Goal: Task Accomplishment & Management: Manage account settings

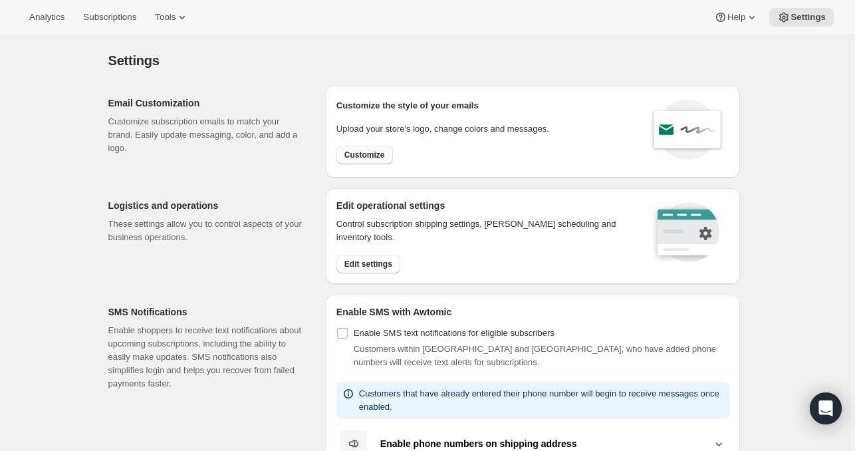
click at [364, 156] on span "Customize" at bounding box center [365, 155] width 41 height 11
select select "subscriptionMessage"
select select "5"
select select "15"
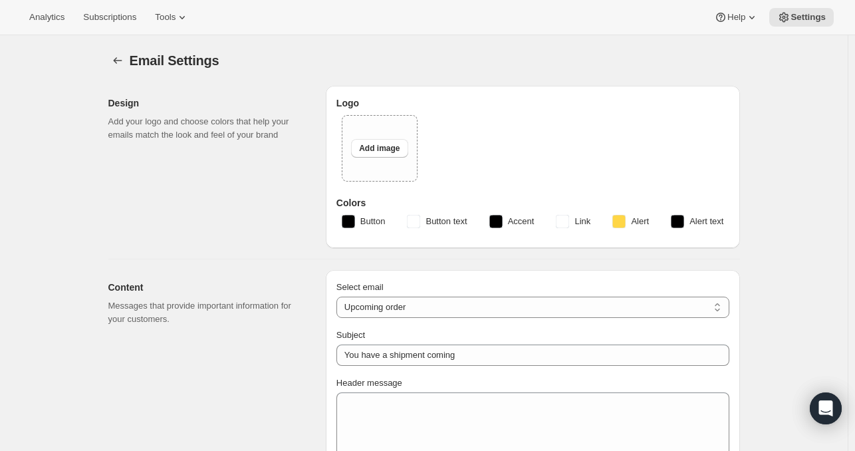
type input "Your next Clif Family Winery shipment is coming soon!"
type textarea "Your next shipment is processing soon! If this is your first time interacting w…"
select select "7"
select select "10"
type input "Clif Family Winery"
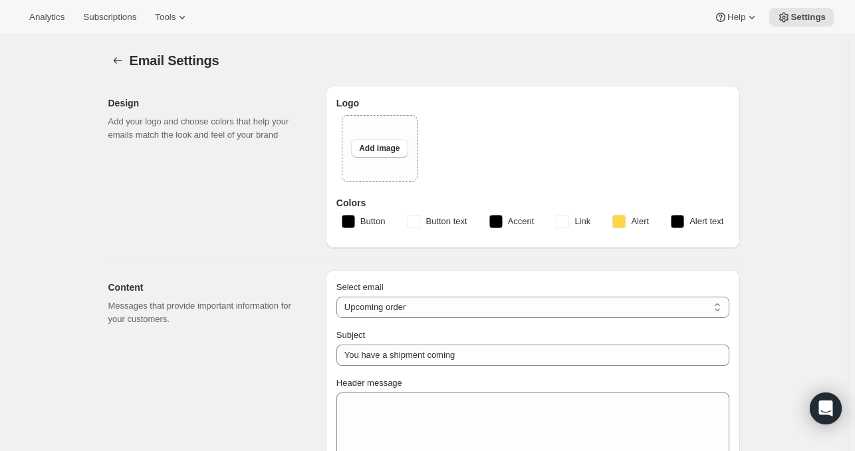
checkbox input "false"
type input "[PERSON_NAME][EMAIL_ADDRESS][DOMAIN_NAME]"
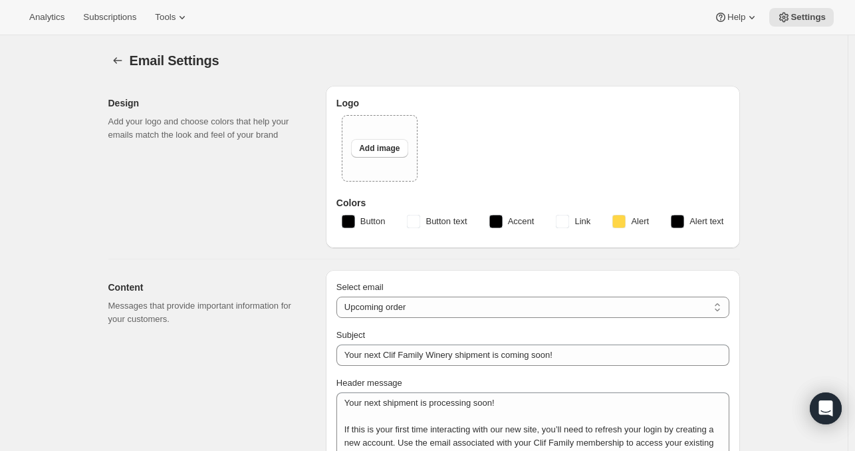
checkbox input "true"
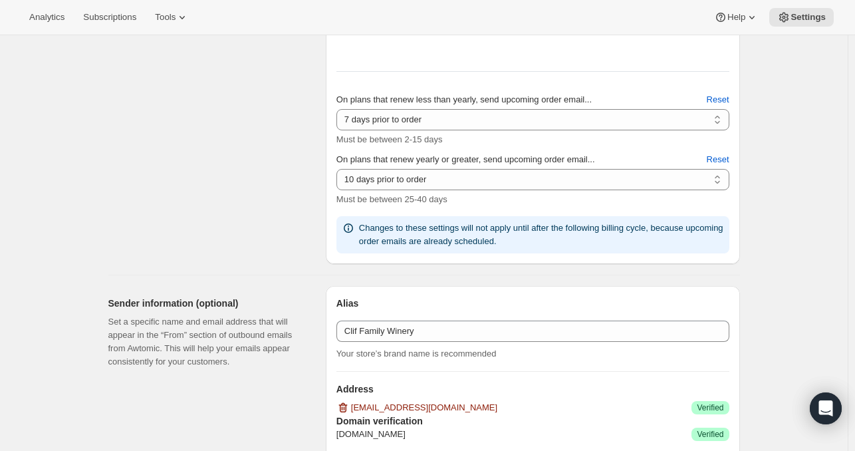
scroll to position [508, 0]
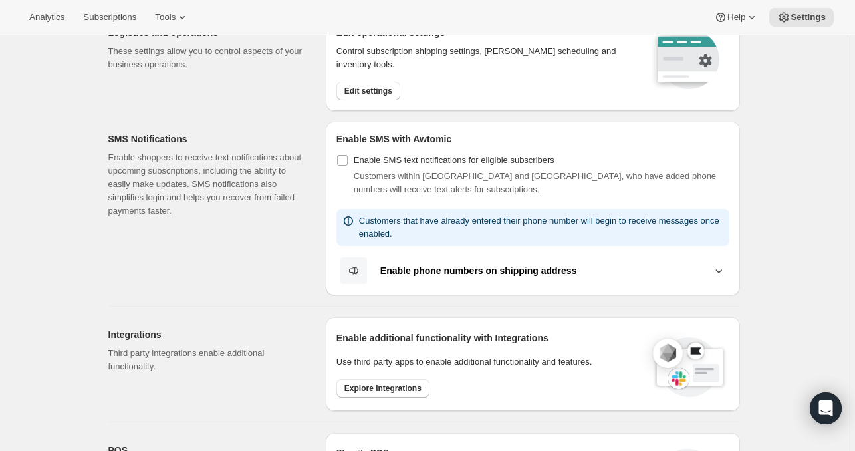
scroll to position [190, 0]
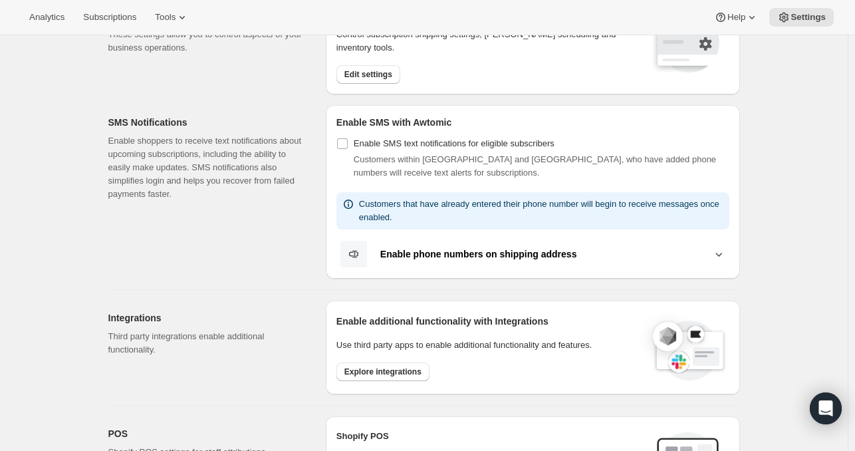
click at [717, 251] on icon at bounding box center [718, 253] width 13 height 13
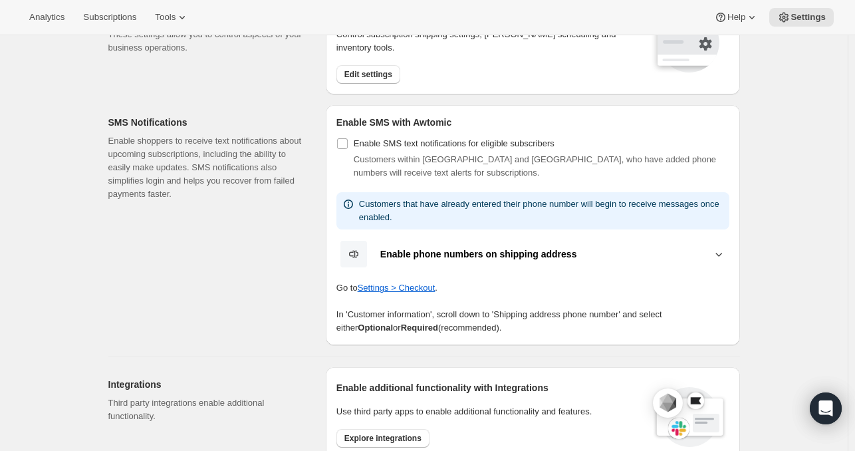
click at [717, 251] on icon at bounding box center [718, 253] width 13 height 13
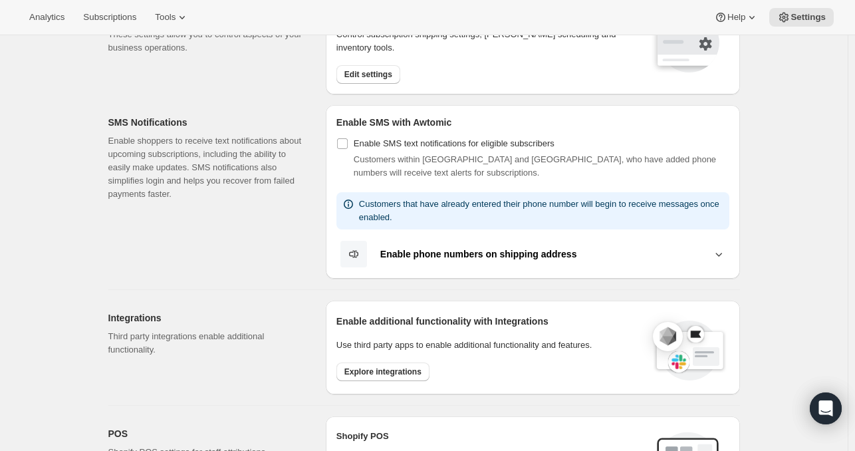
click at [717, 251] on icon at bounding box center [718, 253] width 13 height 13
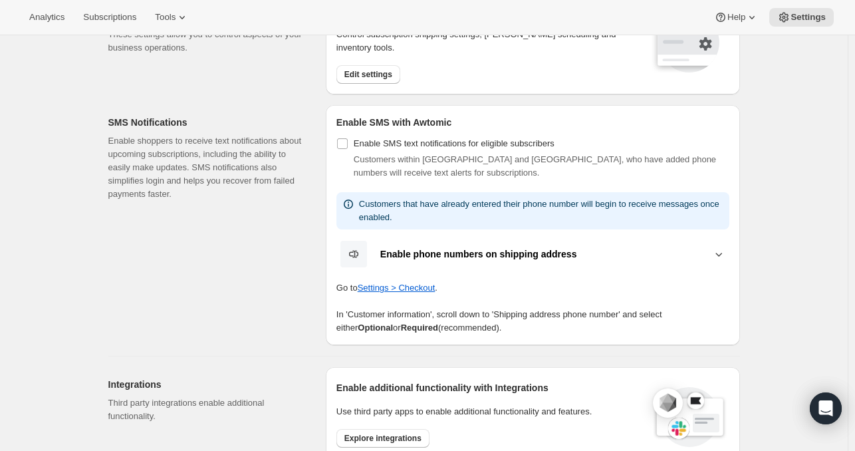
click at [717, 251] on icon at bounding box center [718, 253] width 13 height 13
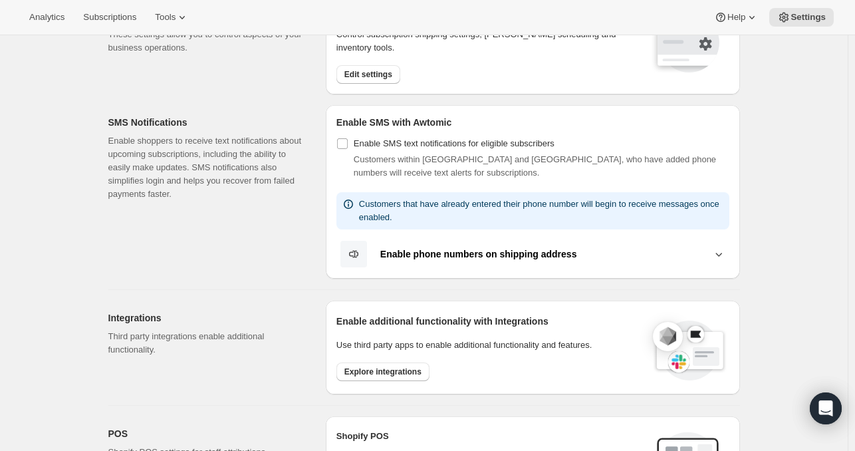
click at [717, 251] on icon at bounding box center [718, 253] width 13 height 13
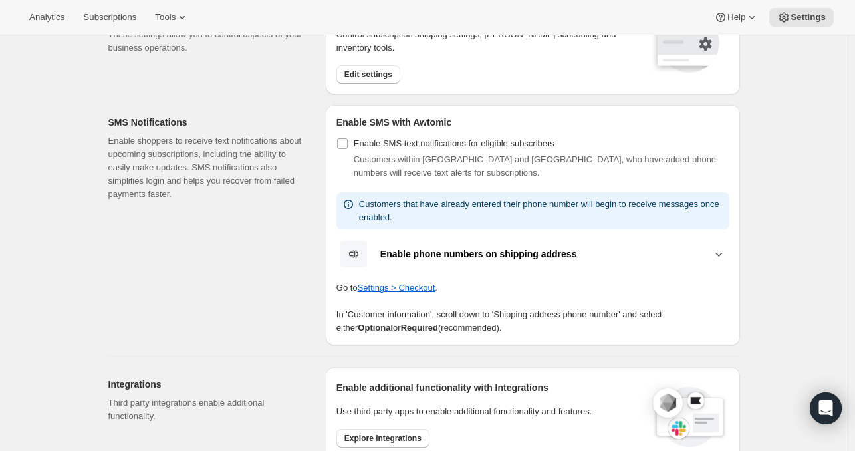
drag, startPoint x: 387, startPoint y: 285, endPoint x: 335, endPoint y: 230, distance: 75.7
click at [335, 230] on div "Enable SMS with Awtomic Enable SMS text notifications for eligible subscribers …" at bounding box center [533, 225] width 414 height 240
click at [409, 285] on button "Settings > Checkout" at bounding box center [397, 288] width 78 height 10
click at [793, 173] on div "Settings. This page is ready Settings Email Customization Customize subscriptio…" at bounding box center [424, 408] width 848 height 1124
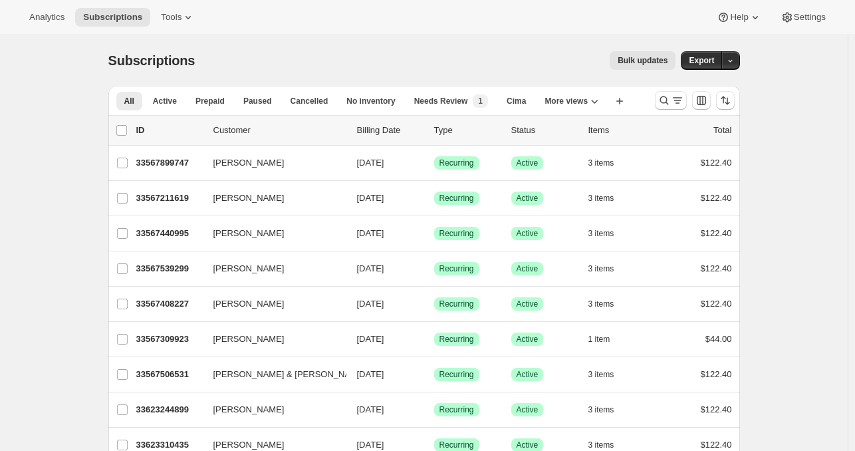
click at [803, 15] on span "Settings" at bounding box center [810, 17] width 32 height 11
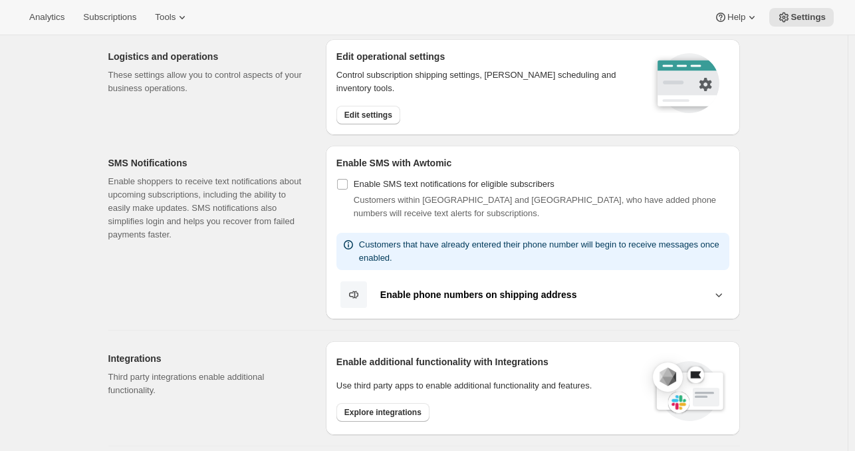
scroll to position [151, 0]
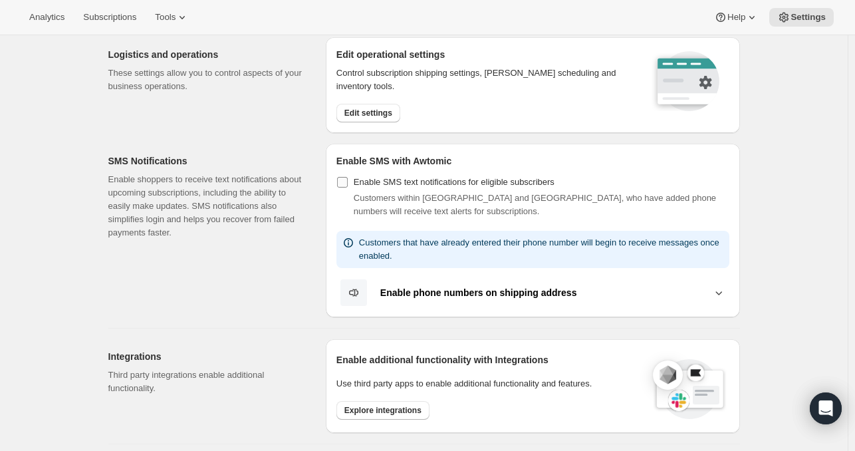
click at [351, 184] on label "Enable SMS text notifications for eligible subscribers" at bounding box center [446, 182] width 218 height 19
click at [348, 184] on input "Enable SMS text notifications for eligible subscribers" at bounding box center [342, 182] width 11 height 11
checkbox input "true"
select select "22:00"
select select "09:00"
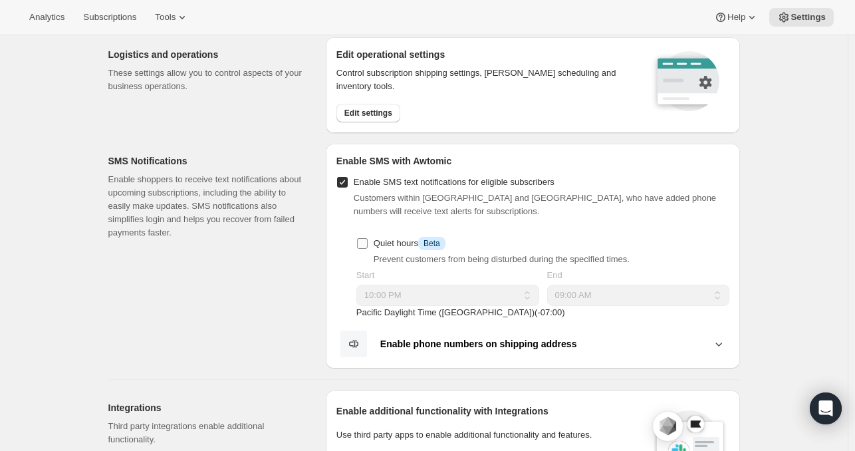
click at [364, 238] on input "Quiet hours Info Beta" at bounding box center [362, 243] width 11 height 11
checkbox input "true"
click at [501, 295] on select "12:00 AM 01:00 AM 02:00 AM 03:00 AM 04:00 AM 05:00 AM 06:00 AM 07:00 AM 08:00 A…" at bounding box center [447, 295] width 183 height 21
select select "17:00"
click at [359, 285] on select "12:00 AM 01:00 AM 02:00 AM 03:00 AM 04:00 AM 05:00 AM 06:00 AM 07:00 AM 08:00 A…" at bounding box center [447, 295] width 183 height 21
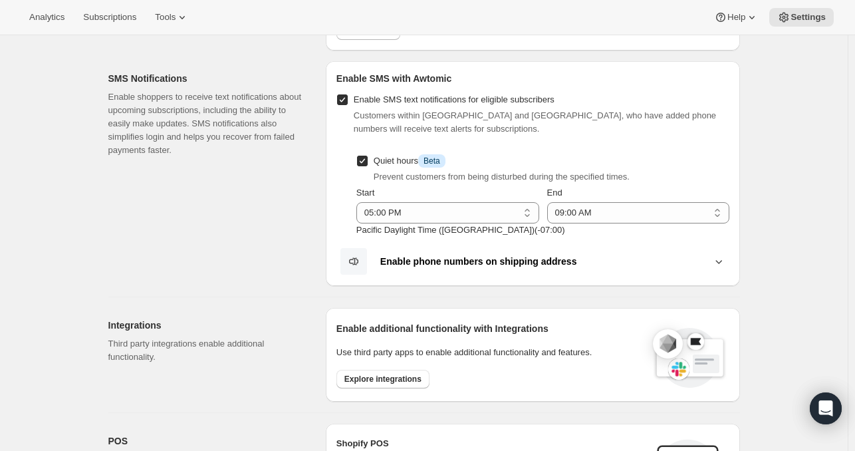
scroll to position [236, 0]
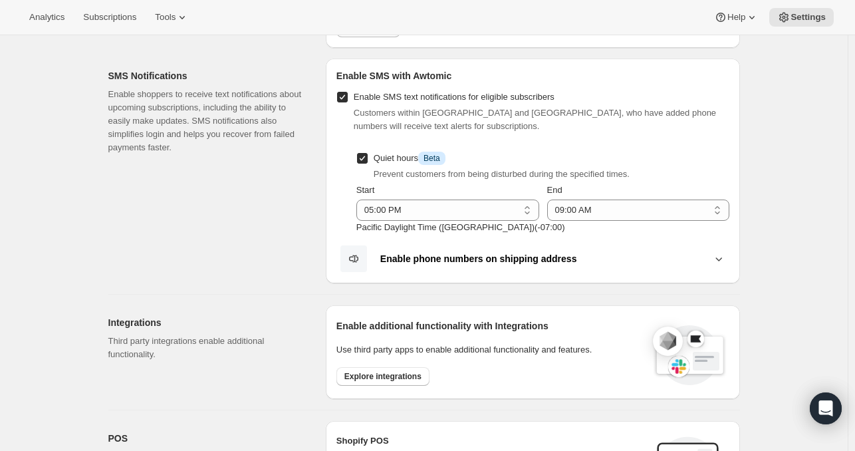
click at [715, 257] on icon at bounding box center [718, 258] width 13 height 13
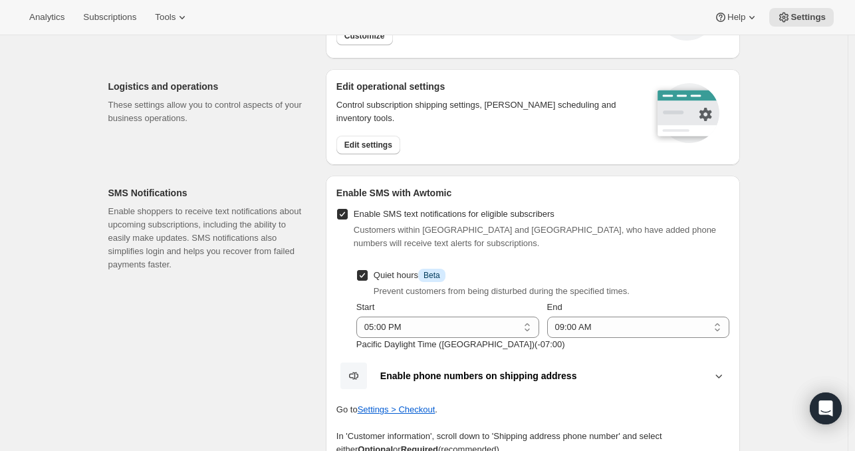
scroll to position [0, 0]
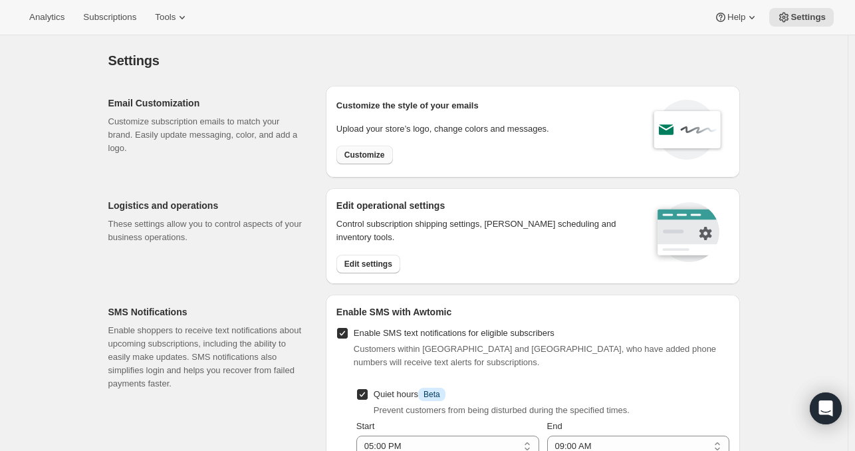
click at [370, 154] on span "Customize" at bounding box center [365, 155] width 41 height 11
select select "subscriptionMessage"
select select "5"
select select "15"
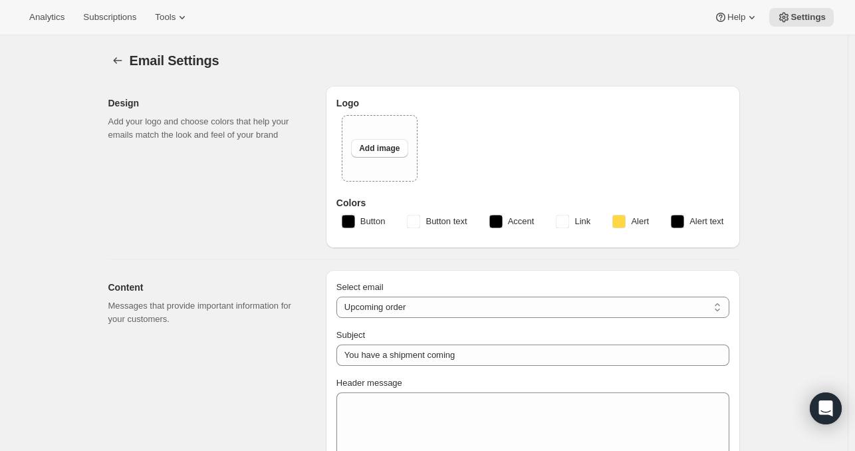
type input "Your next Clif Family Winery shipment is coming soon!"
type textarea "Your next shipment is processing soon! If this is your first time interacting w…"
select select "7"
select select "10"
type input "Clif Family Winery"
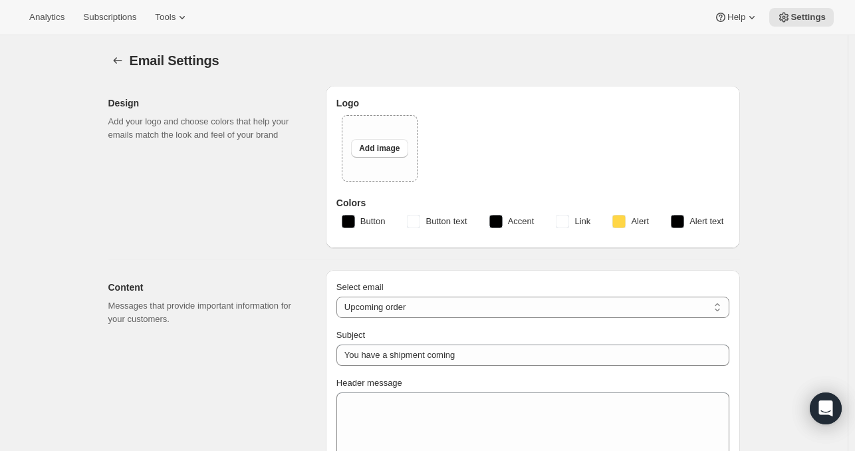
checkbox input "false"
type input "[PERSON_NAME][EMAIL_ADDRESS][DOMAIN_NAME]"
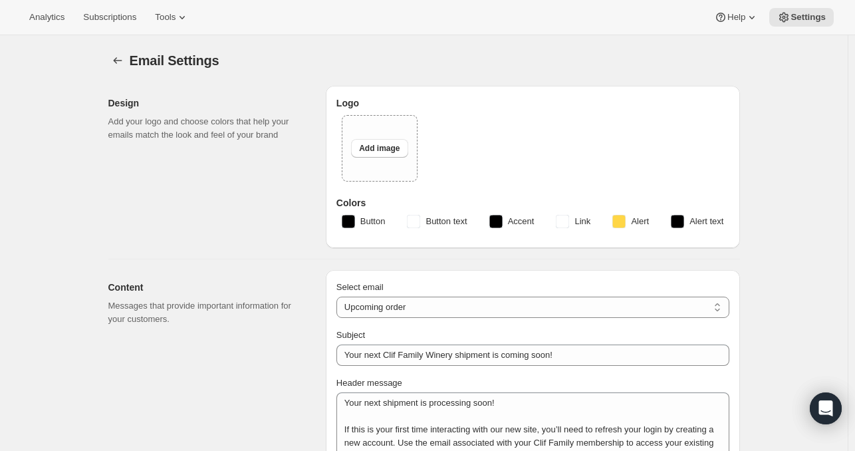
checkbox input "true"
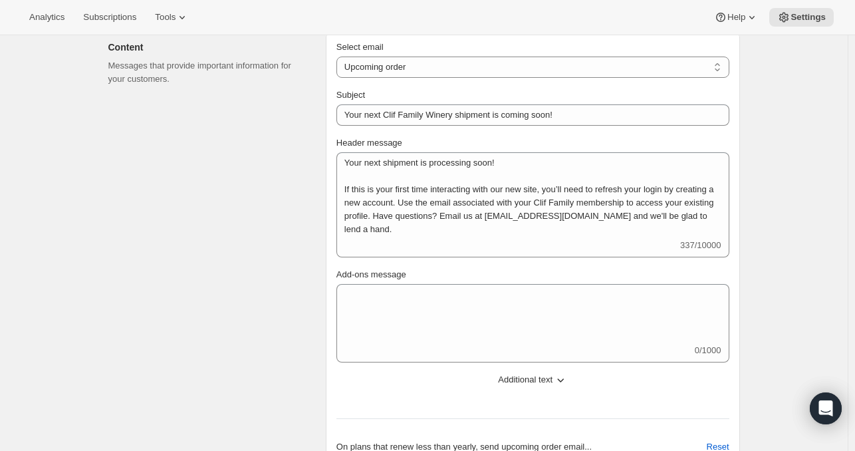
scroll to position [165, 0]
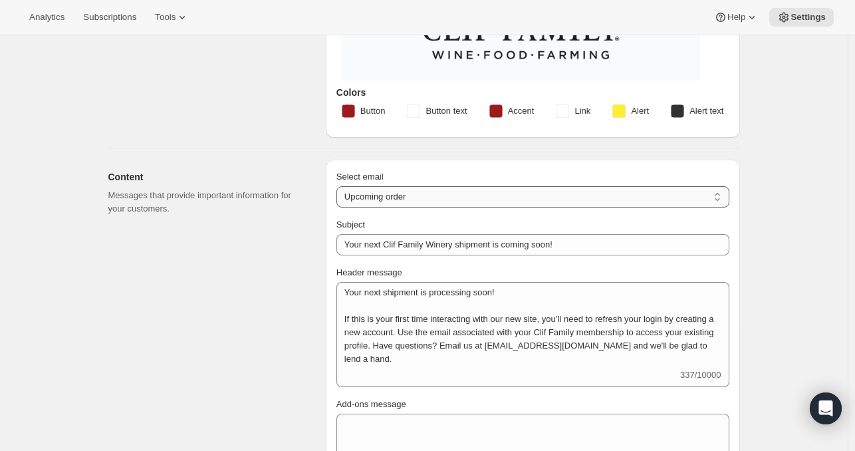
click at [544, 190] on select "New subscription Upcoming order Failed payment Delayed subscription (inventory …" at bounding box center [533, 196] width 393 height 21
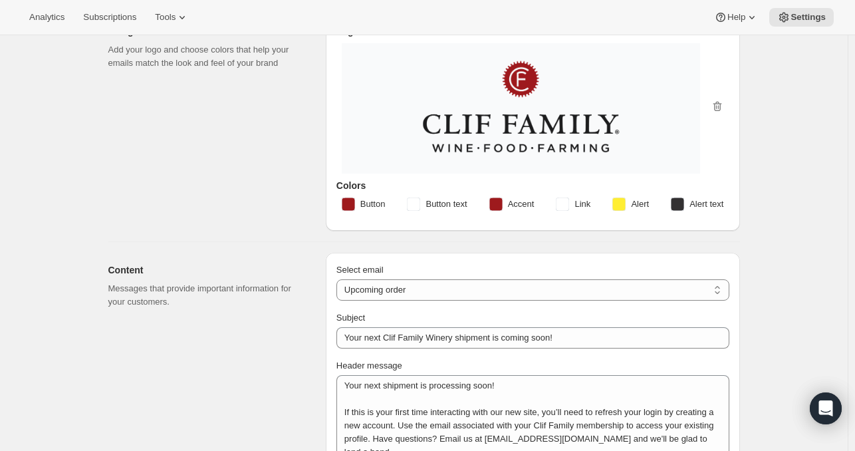
scroll to position [0, 0]
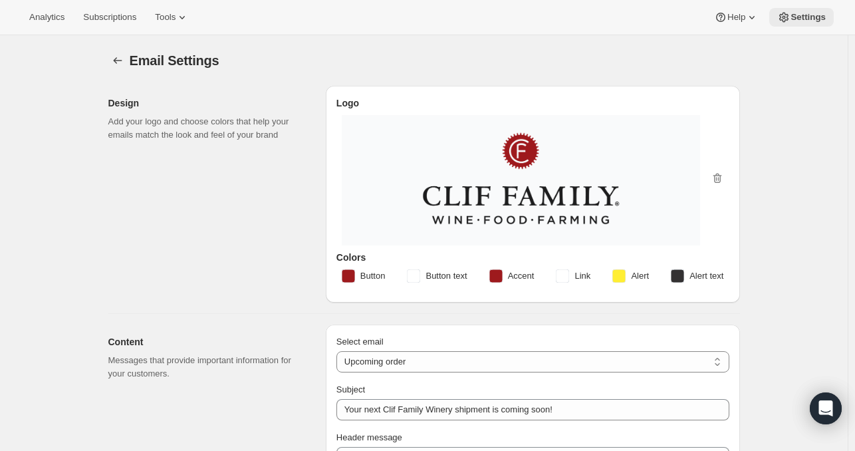
click at [793, 15] on span "Settings" at bounding box center [808, 17] width 35 height 11
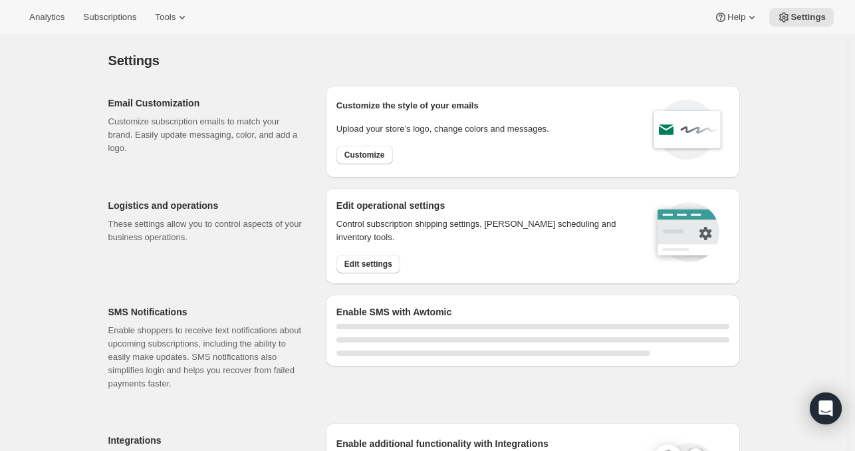
select select "17:00"
select select "09:00"
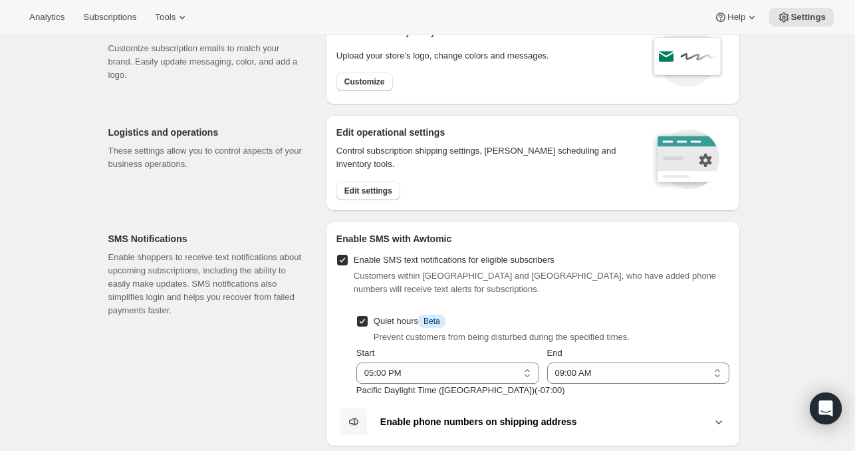
scroll to position [65, 0]
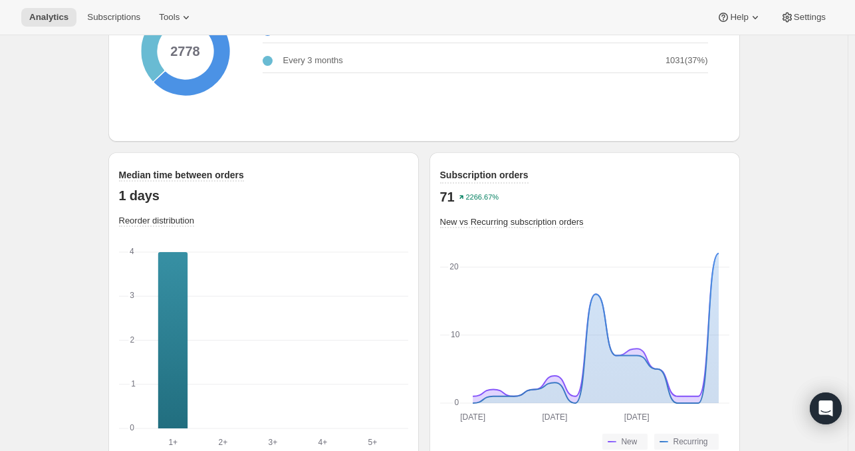
scroll to position [1814, 0]
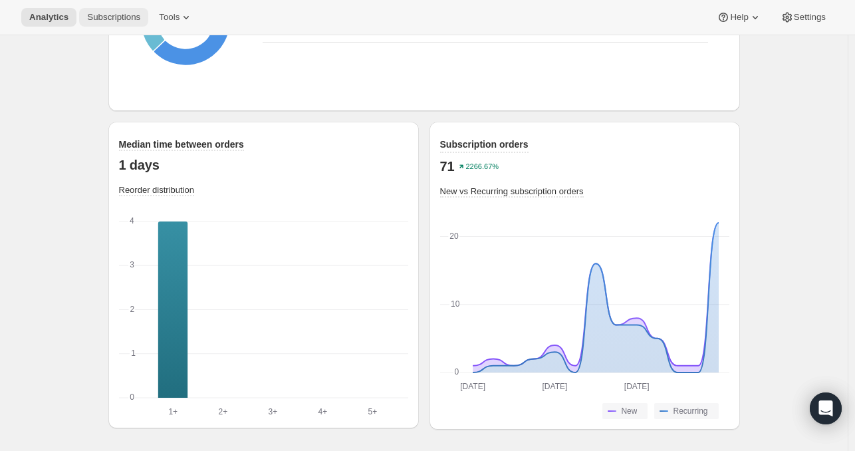
click at [132, 12] on span "Subscriptions" at bounding box center [113, 17] width 53 height 11
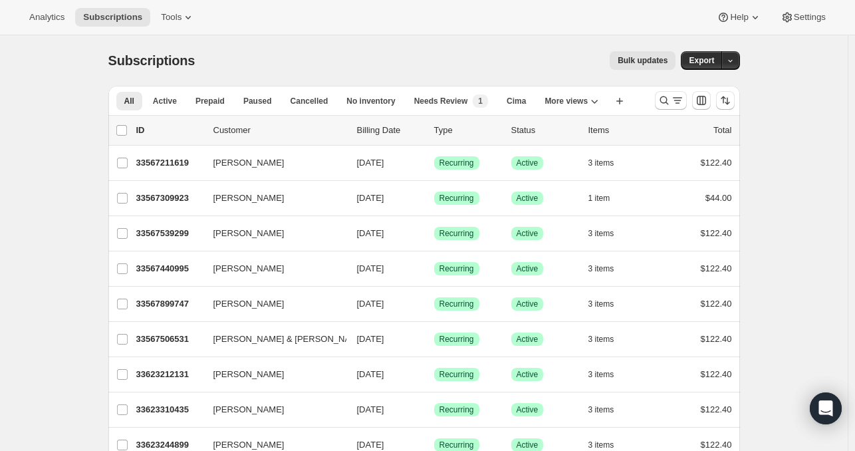
click at [189, 27] on div "Analytics Subscriptions Tools Help Settings" at bounding box center [427, 17] width 855 height 35
click at [189, 19] on icon at bounding box center [188, 17] width 13 height 13
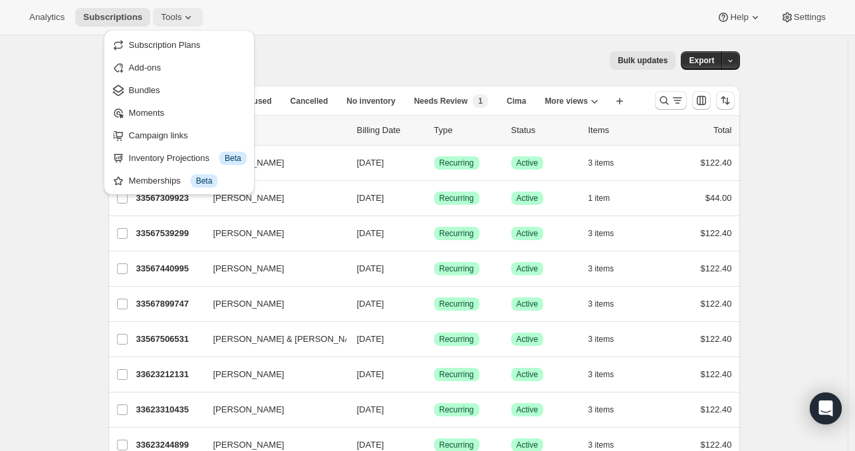
click at [189, 19] on icon at bounding box center [188, 17] width 13 height 13
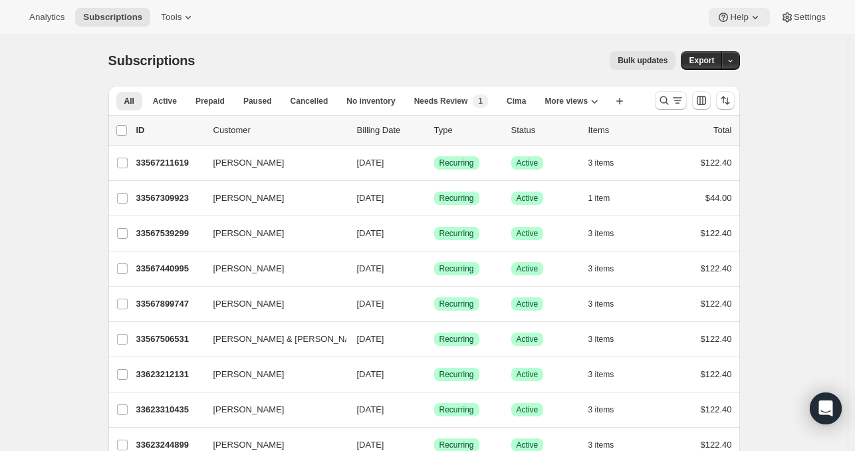
click at [740, 21] on span "Help" at bounding box center [739, 17] width 18 height 11
click at [810, 27] on div "Analytics Subscriptions Tools Help Settings" at bounding box center [427, 17] width 855 height 35
click at [805, 13] on span "Settings" at bounding box center [810, 17] width 32 height 11
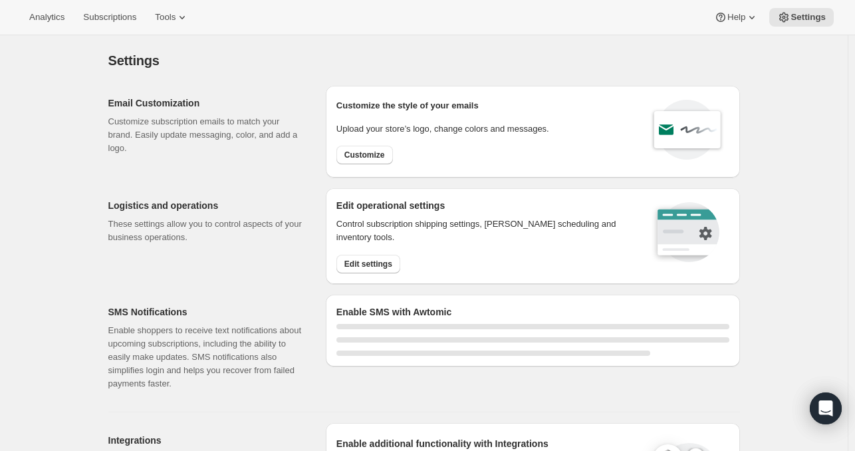
select select "17:00"
select select "09:00"
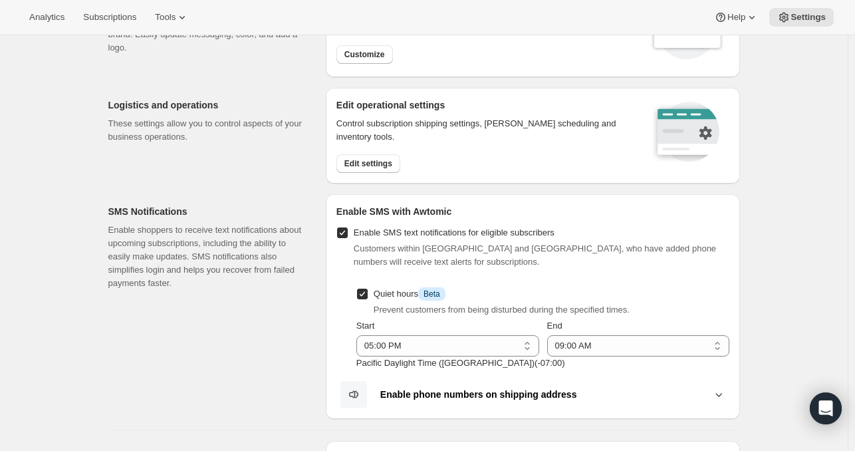
scroll to position [109, 0]
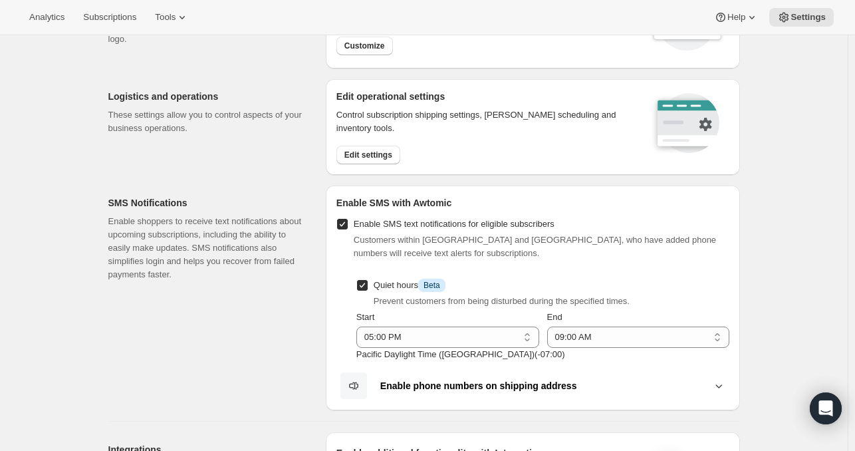
click at [458, 377] on button "Enable phone numbers on shipping address" at bounding box center [533, 386] width 393 height 28
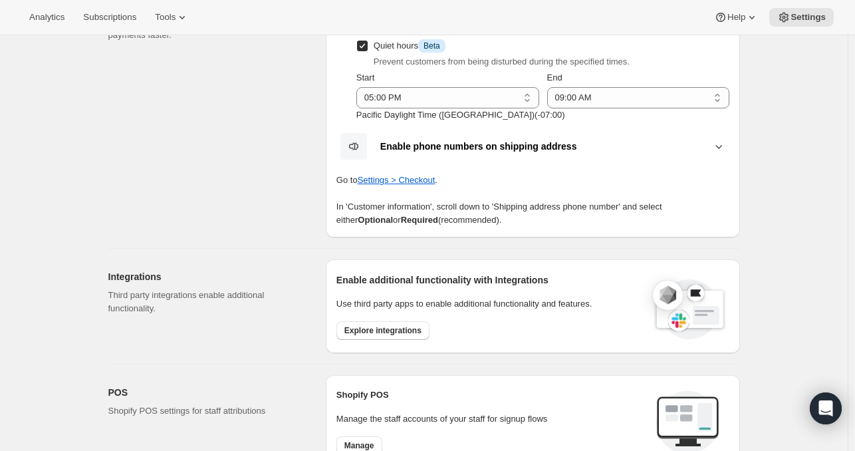
scroll to position [349, 0]
click at [426, 179] on button "Settings > Checkout" at bounding box center [397, 180] width 78 height 10
